Goal: Task Accomplishment & Management: Manage account settings

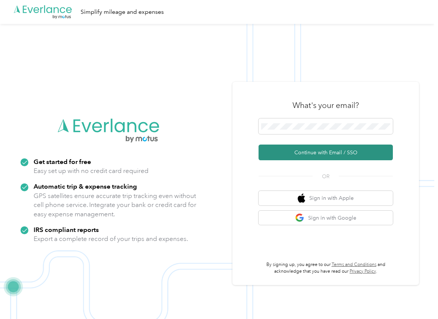
click at [288, 149] on button "Continue with Email / SSO" at bounding box center [326, 153] width 134 height 16
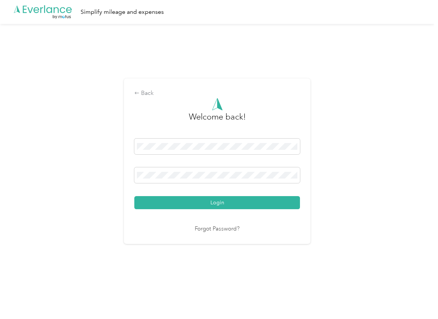
drag, startPoint x: 152, startPoint y: 201, endPoint x: 6, endPoint y: 187, distance: 147.5
click at [152, 201] on button "Login" at bounding box center [217, 202] width 166 height 13
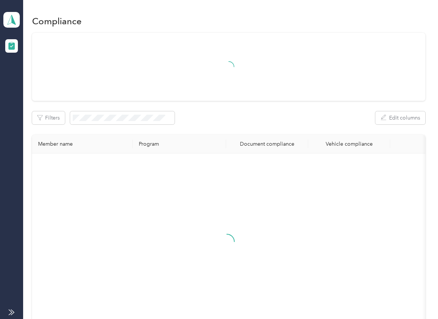
drag, startPoint x: 350, startPoint y: 85, endPoint x: 316, endPoint y: 86, distance: 34.4
click at [350, 85] on div at bounding box center [228, 67] width 393 height 68
click at [13, 16] on icon at bounding box center [11, 20] width 11 height 10
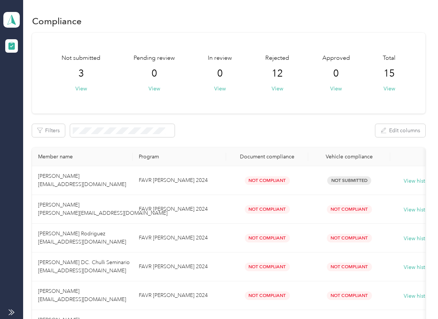
click at [28, 75] on div "Log out" at bounding box center [24, 78] width 29 height 8
